Goal: Information Seeking & Learning: Find specific page/section

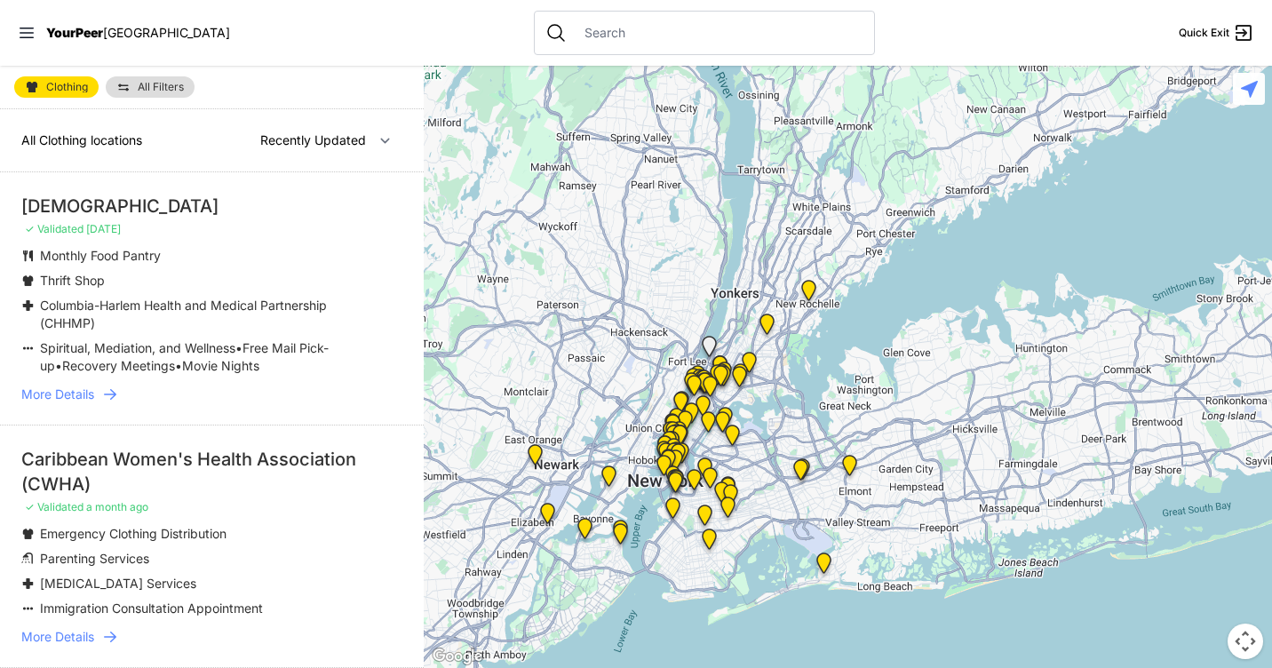
drag, startPoint x: 799, startPoint y: 522, endPoint x: 780, endPoint y: 484, distance: 42.5
click at [780, 484] on div at bounding box center [848, 367] width 848 height 602
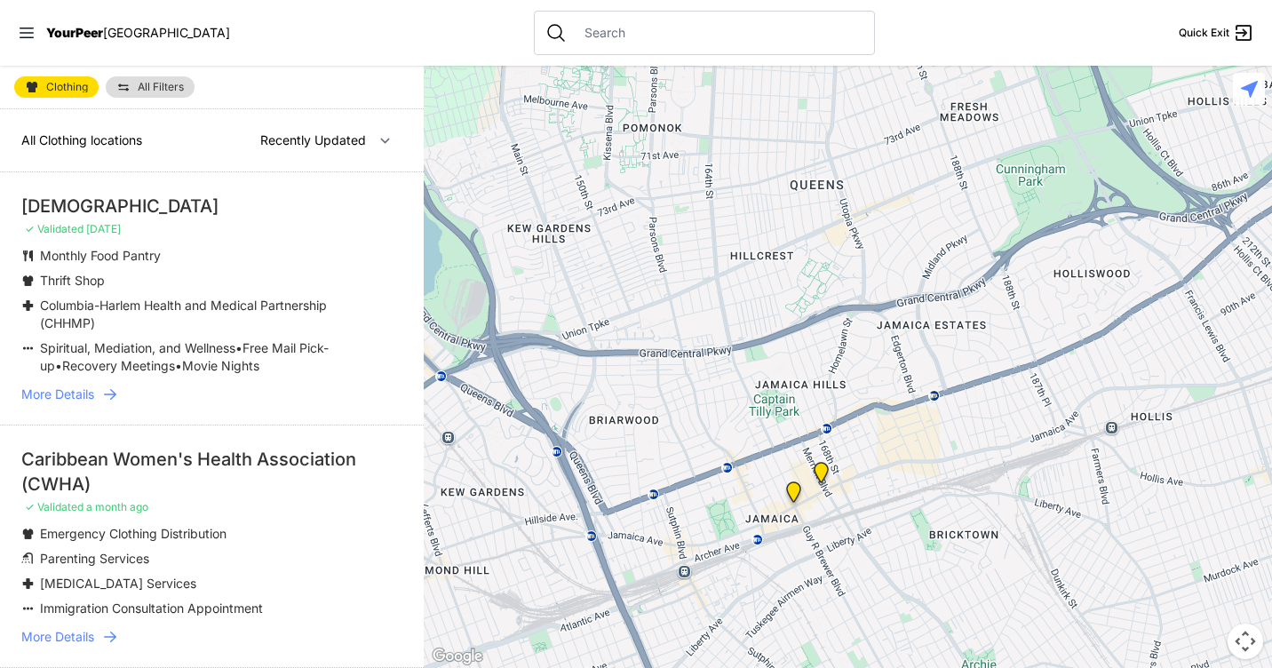
drag, startPoint x: 926, startPoint y: 536, endPoint x: 864, endPoint y: 506, distance: 67.9
click at [864, 506] on div at bounding box center [848, 367] width 848 height 602
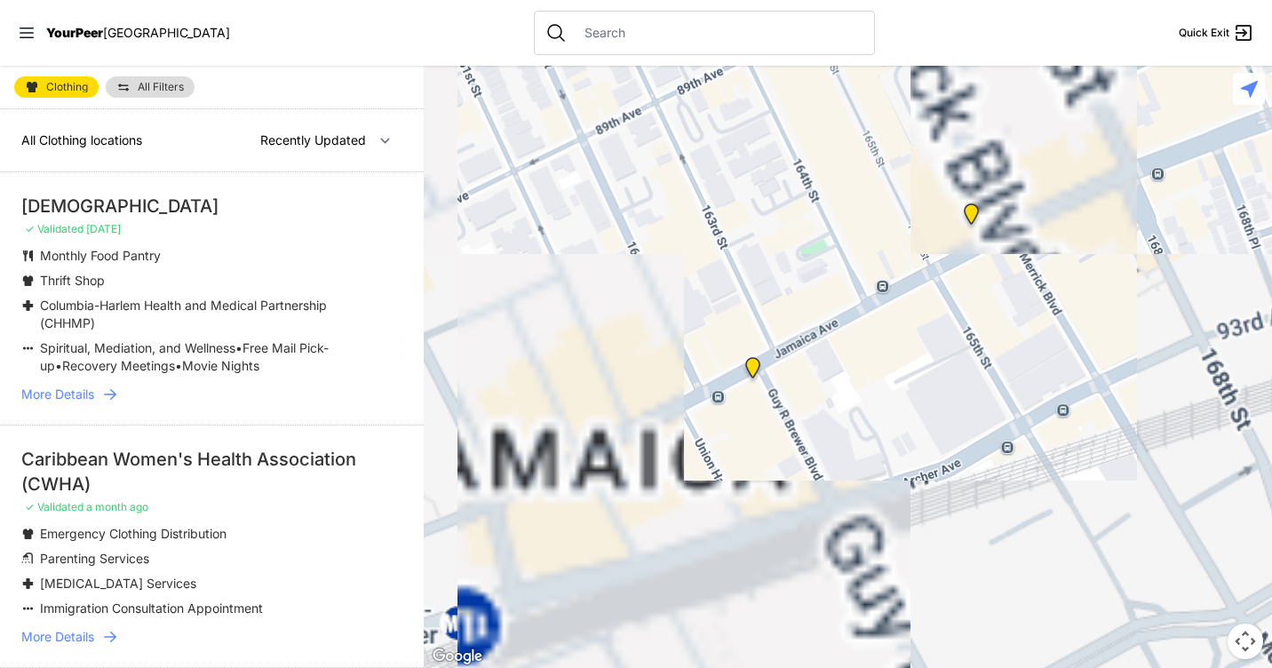
drag, startPoint x: 851, startPoint y: 529, endPoint x: 733, endPoint y: 125, distance: 421.1
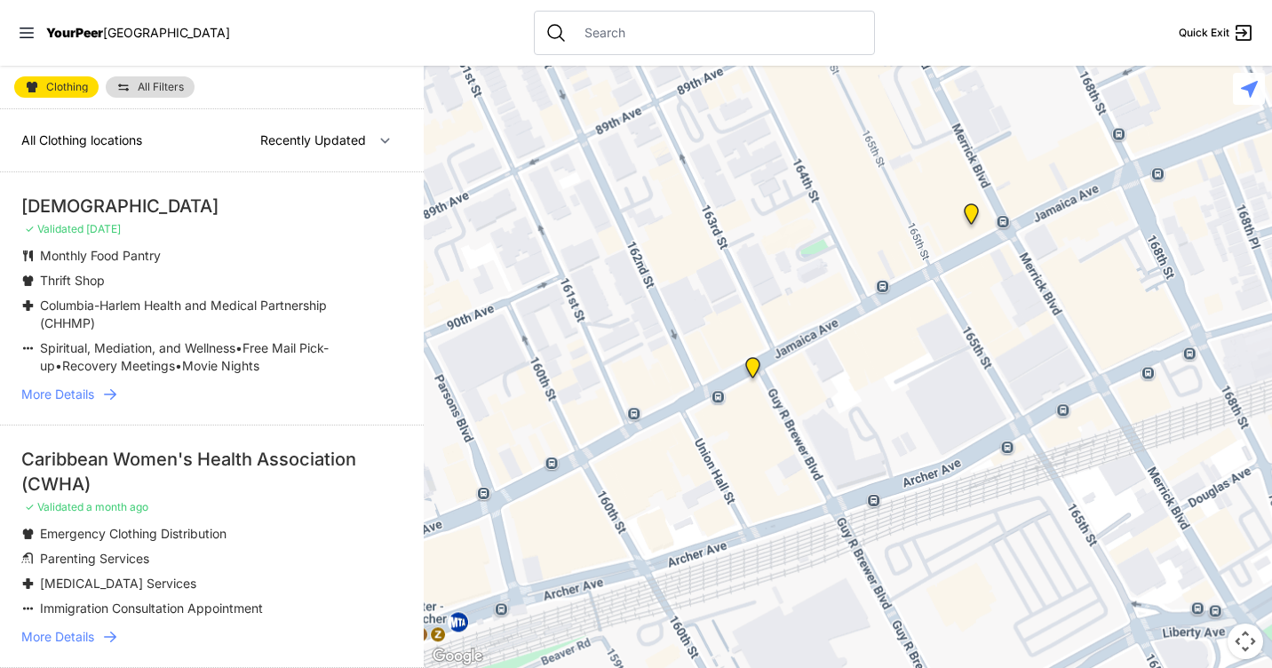
click at [733, 125] on div at bounding box center [848, 367] width 848 height 602
click at [756, 370] on img "Queens" at bounding box center [753, 370] width 22 height 28
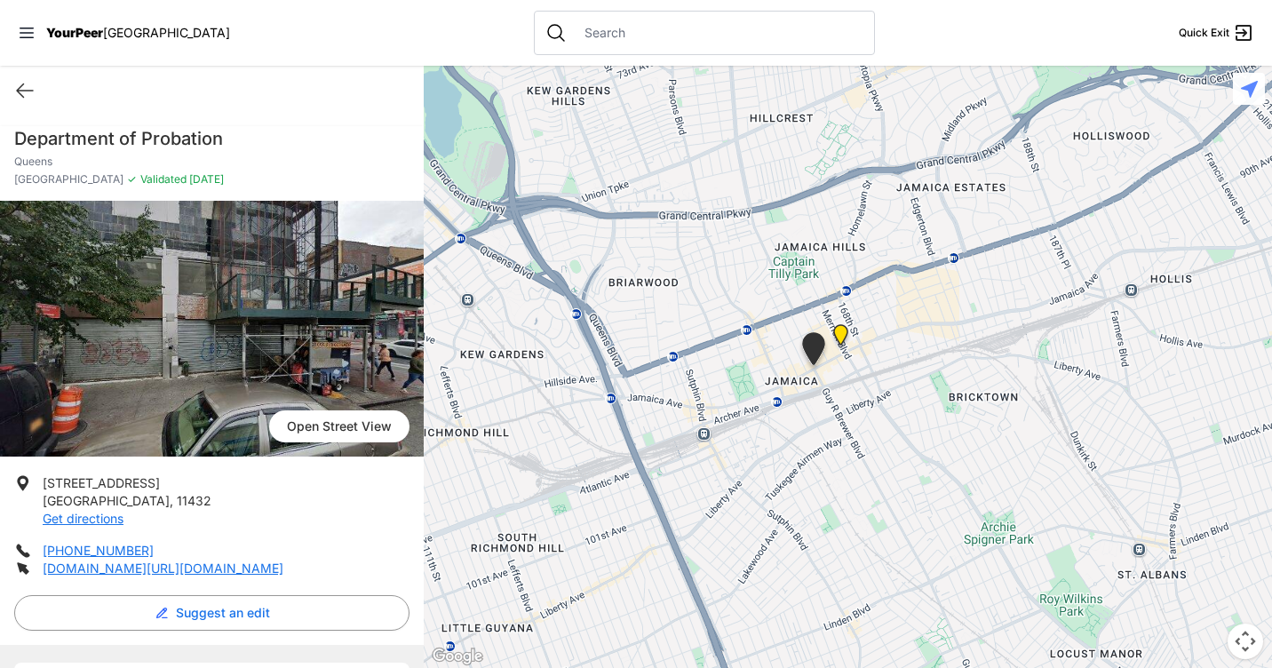
click at [839, 331] on img "Jamaica DYCD Youth Drop-in Center - Safe Space (grey door between Tabernacle of…" at bounding box center [841, 338] width 22 height 28
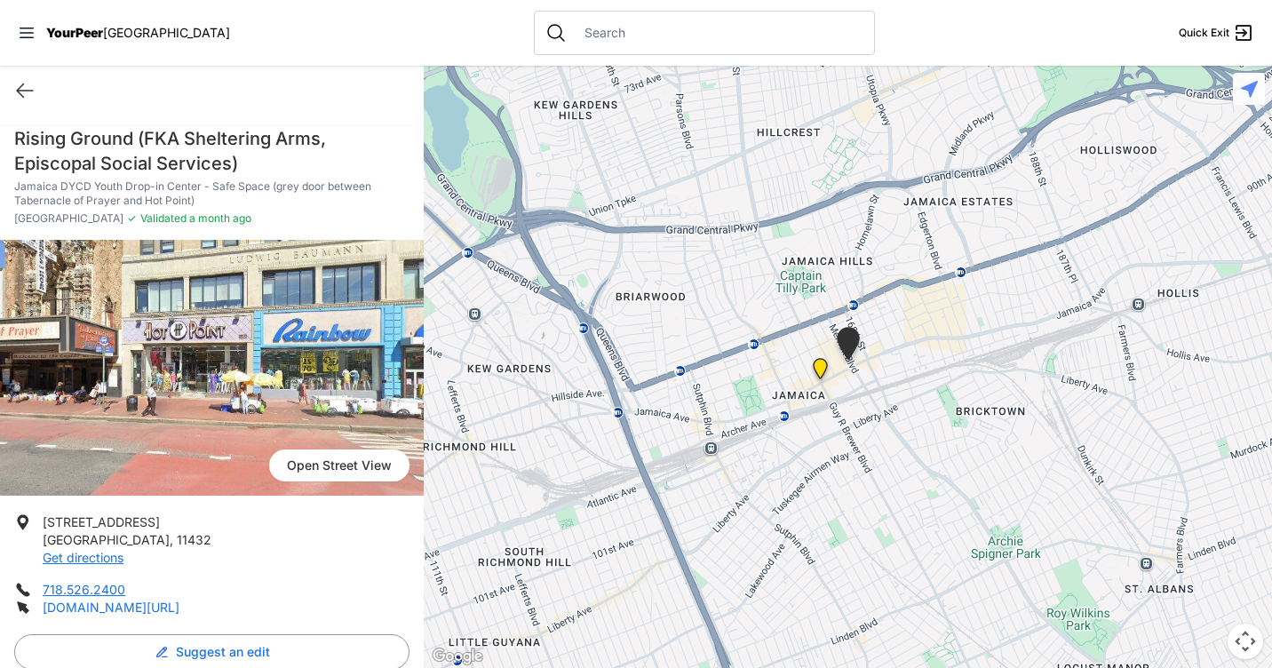
click at [141, 610] on link "[DOMAIN_NAME][URL]" at bounding box center [111, 607] width 137 height 15
